Goal: Find specific page/section: Find specific page/section

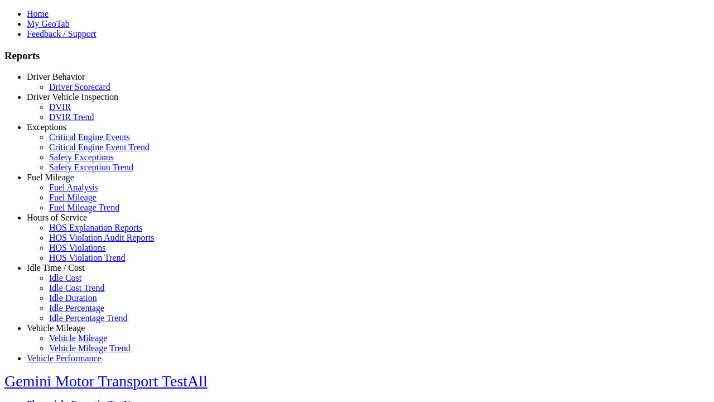
click at [64, 272] on link "Idle Time / Cost" at bounding box center [56, 267] width 58 height 9
click at [73, 282] on link "Idle Cost" at bounding box center [65, 277] width 32 height 9
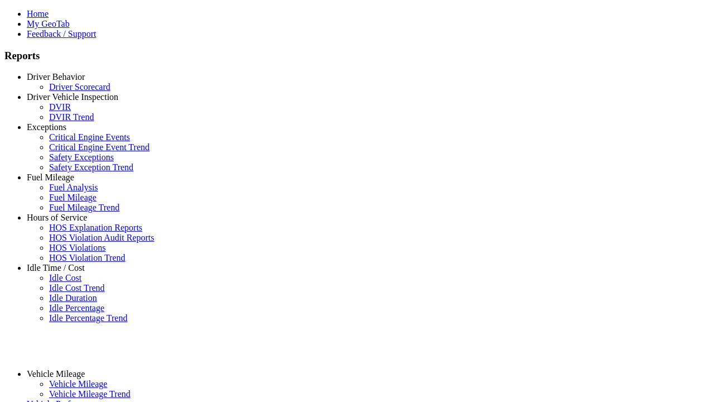
select select "**"
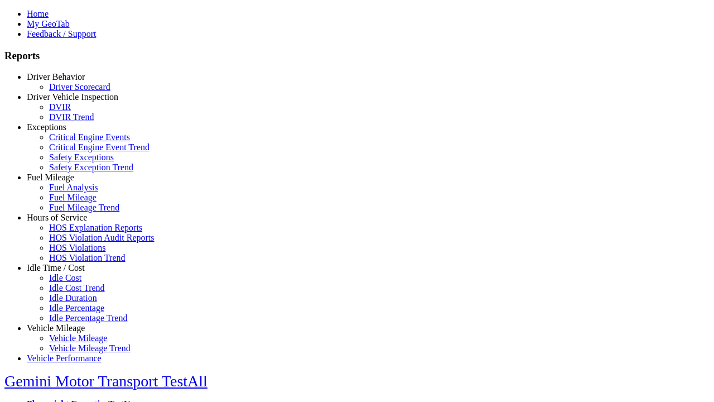
type input "****"
